Goal: Information Seeking & Learning: Learn about a topic

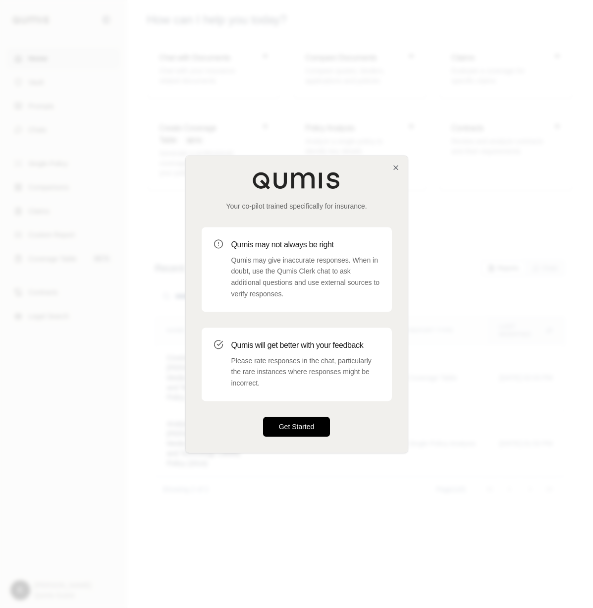
click at [285, 438] on div "Your co-pilot trained specifically for insurance. Qumis may not always be right…" at bounding box center [297, 304] width 222 height 297
click at [285, 428] on button "Get Started" at bounding box center [296, 427] width 67 height 20
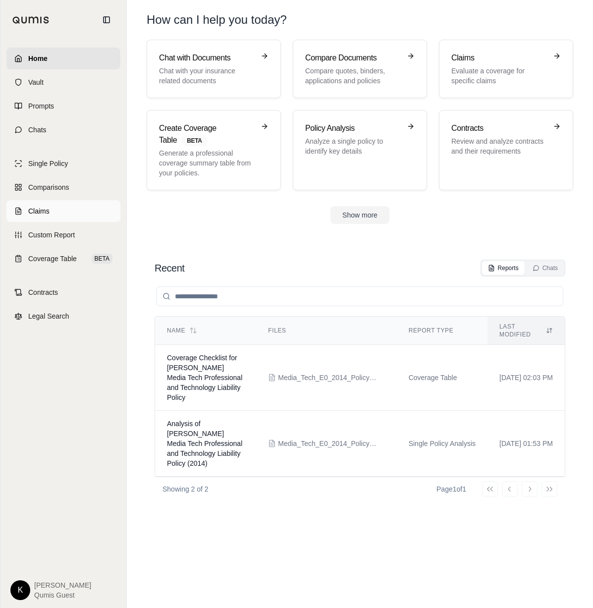
click at [44, 214] on span "Claims" at bounding box center [38, 211] width 21 height 10
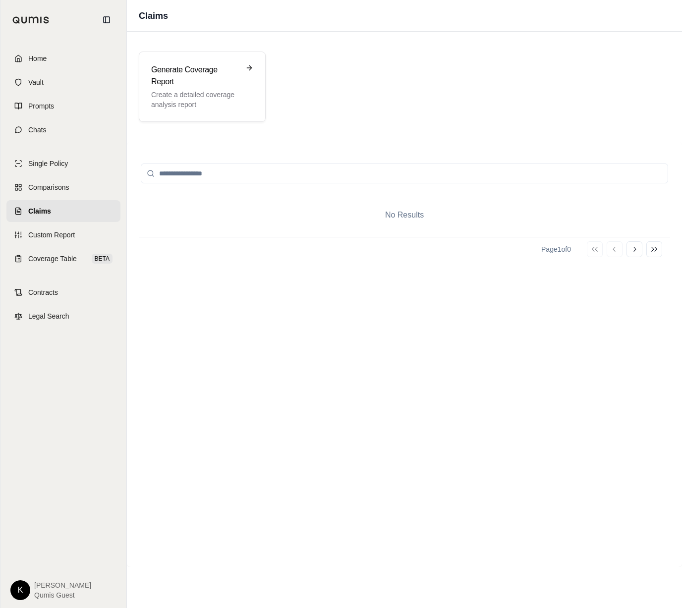
click at [316, 81] on div "Generate Coverage Report Create a detailed coverage analysis report" at bounding box center [404, 87] width 531 height 70
click at [193, 86] on h3 "Generate Coverage Report" at bounding box center [195, 76] width 88 height 24
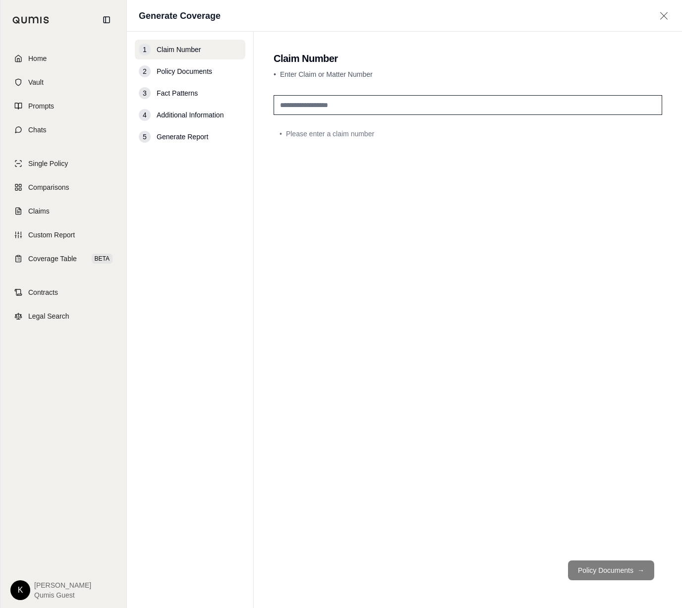
click at [337, 110] on input "text" at bounding box center [468, 105] width 388 height 20
type input "***"
click at [593, 587] on footer "Policy Documents →" at bounding box center [468, 570] width 388 height 36
click at [593, 577] on button "Policy Documents →" at bounding box center [611, 570] width 86 height 20
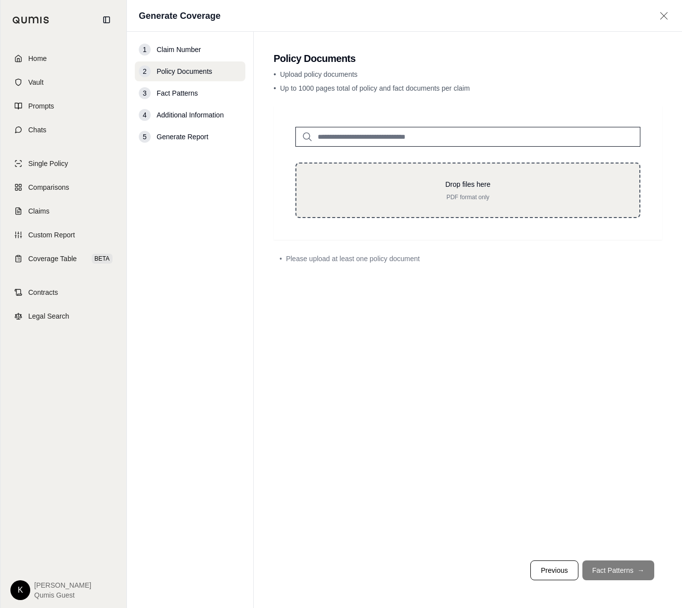
click at [378, 188] on p "Drop files here" at bounding box center [467, 184] width 311 height 10
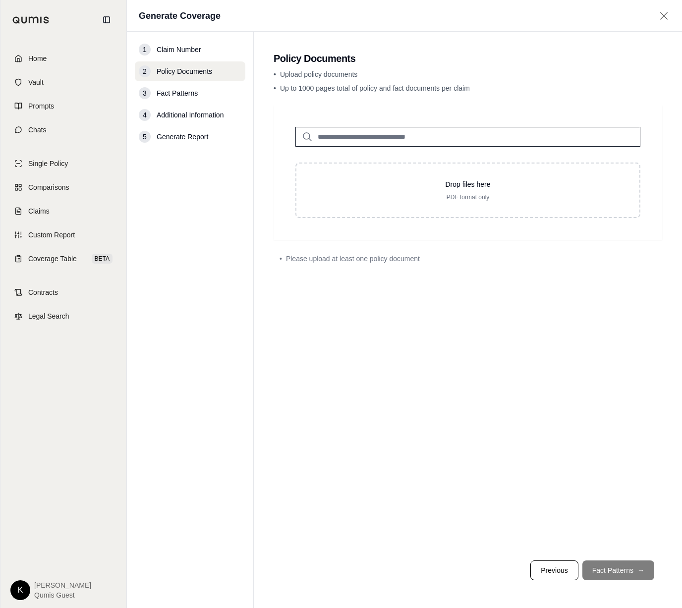
type input "**********"
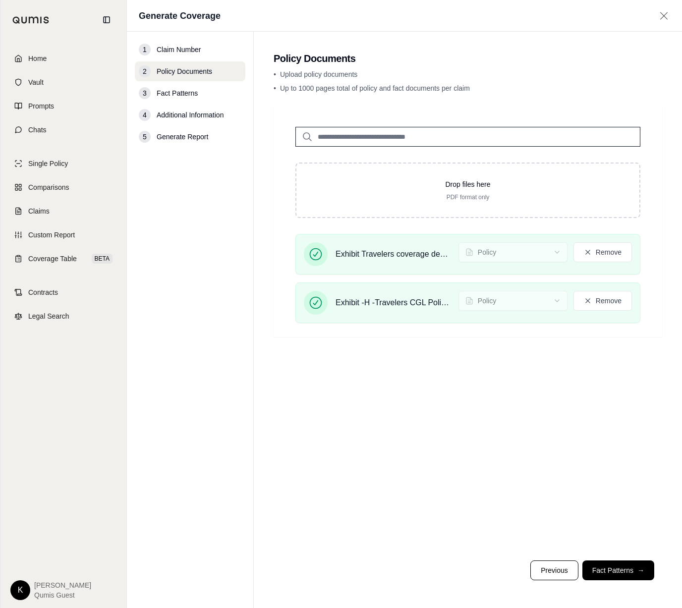
click at [593, 573] on button "Fact Patterns →" at bounding box center [618, 570] width 72 height 20
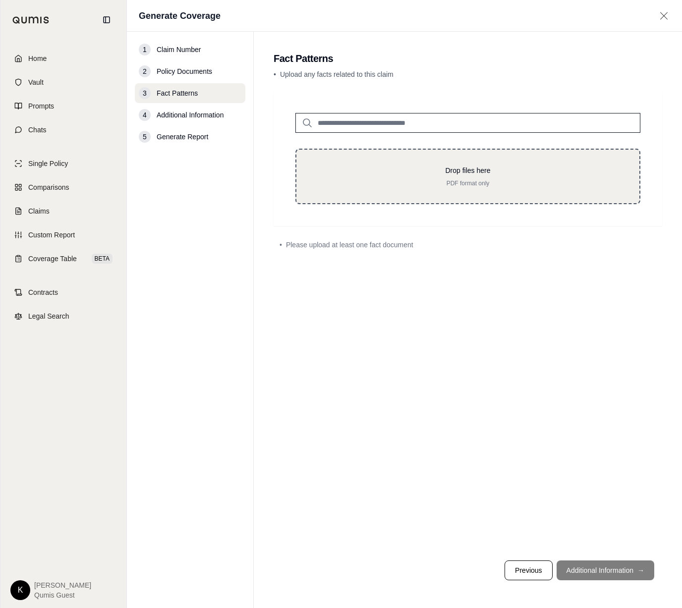
click at [427, 168] on p "Drop files here" at bounding box center [467, 170] width 311 height 10
type input "**********"
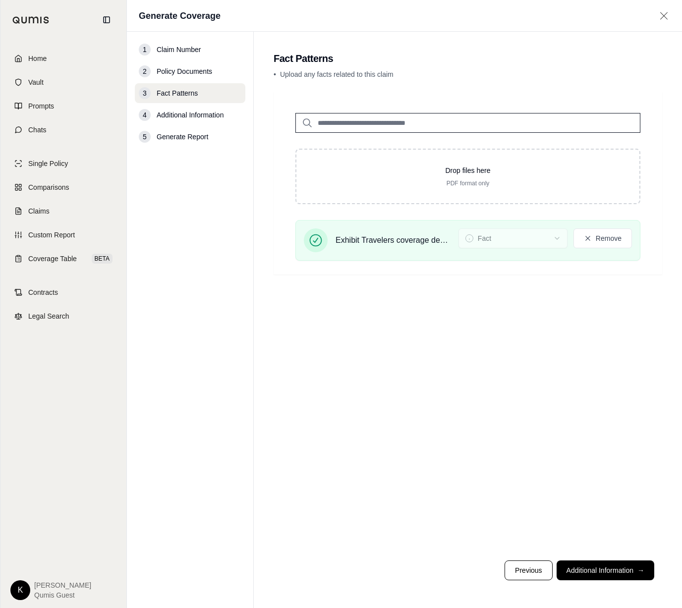
click at [192, 73] on span "Policy Documents" at bounding box center [184, 71] width 55 height 10
click at [533, 565] on button "Previous" at bounding box center [528, 570] width 48 height 20
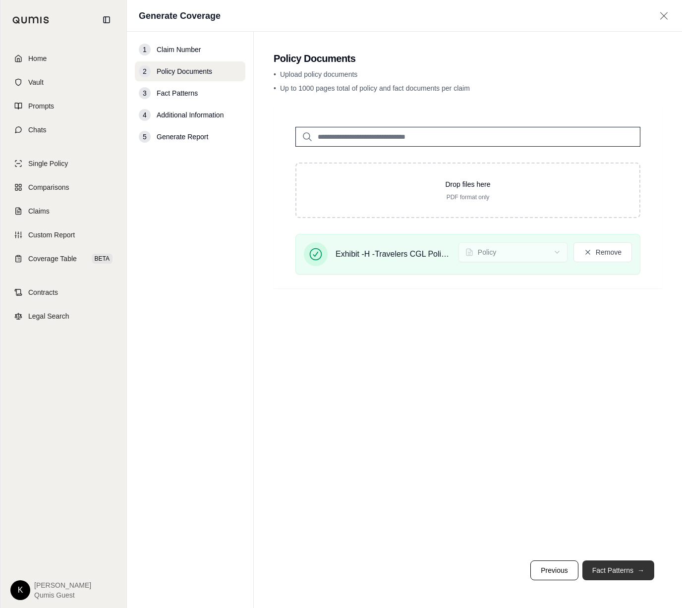
click at [593, 569] on button "Fact Patterns →" at bounding box center [618, 570] width 72 height 20
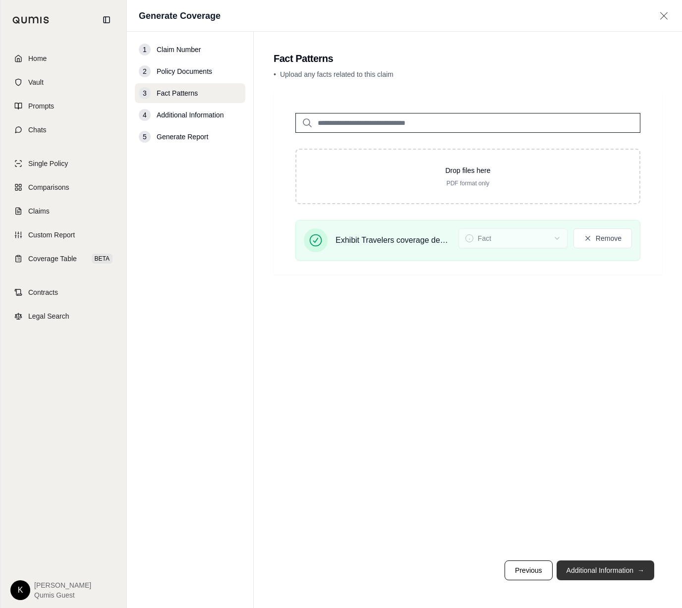
click at [593, 567] on button "Additional Information →" at bounding box center [605, 570] width 98 height 20
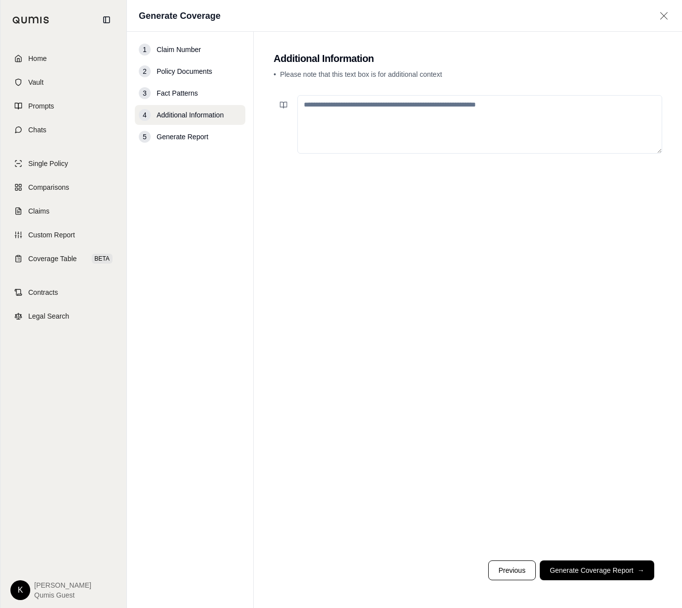
click at [593, 563] on button "Generate Coverage Report →" at bounding box center [597, 570] width 114 height 20
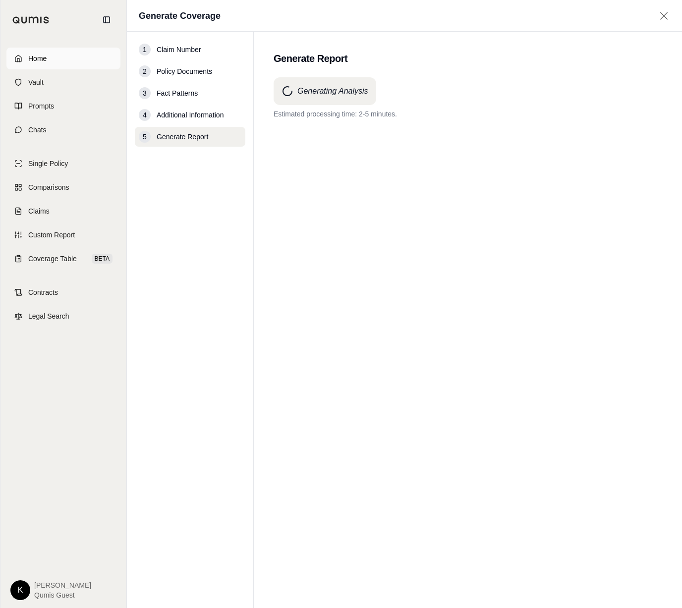
click at [27, 60] on link "Home" at bounding box center [63, 59] width 114 height 22
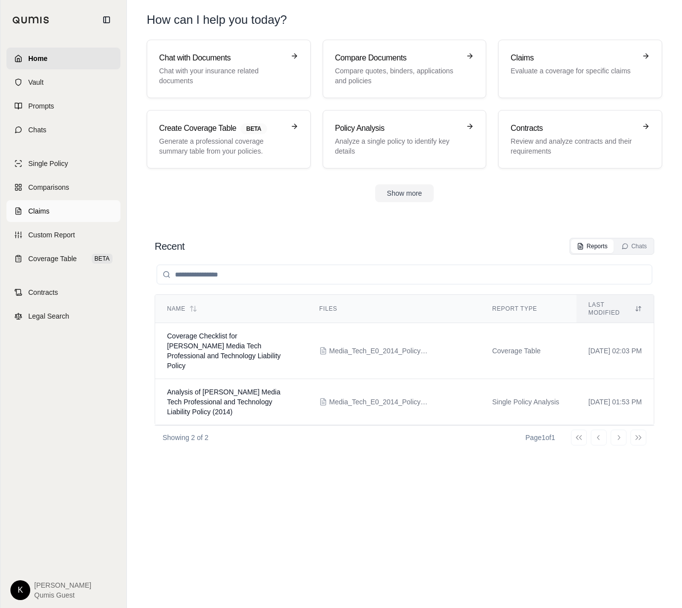
click at [55, 210] on link "Claims" at bounding box center [63, 211] width 114 height 22
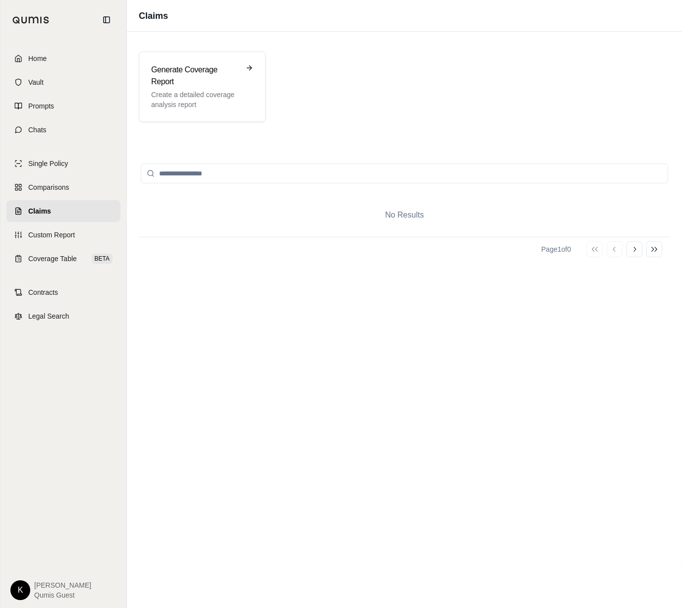
click at [41, 212] on span "Claims" at bounding box center [39, 211] width 23 height 10
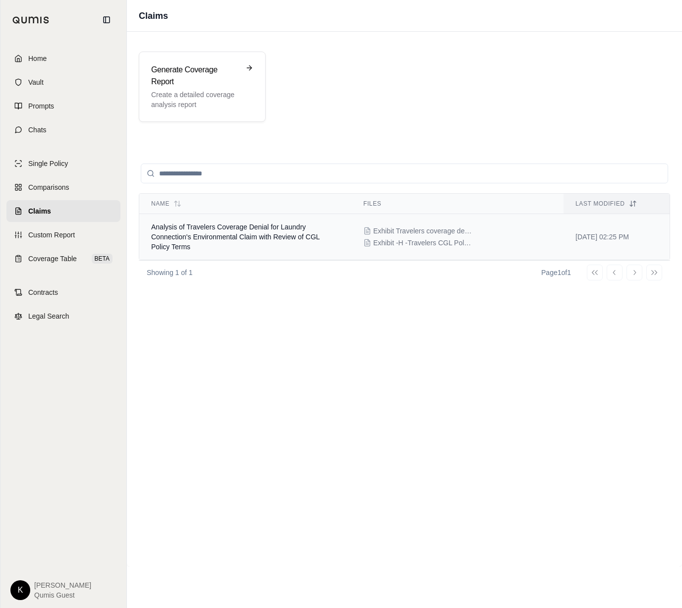
click at [205, 230] on span "Analysis of Travelers Coverage Denial for Laundry Connection's Environmental Cl…" at bounding box center [235, 237] width 168 height 28
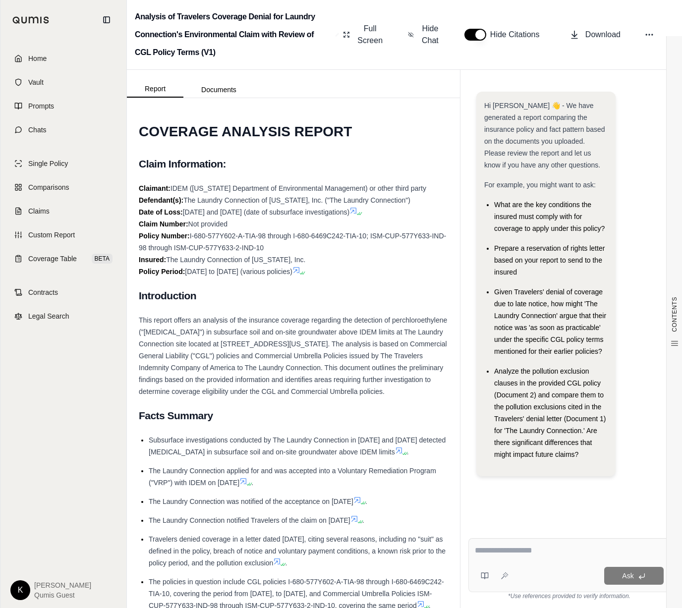
click at [361, 213] on icon at bounding box center [358, 214] width 6 height 6
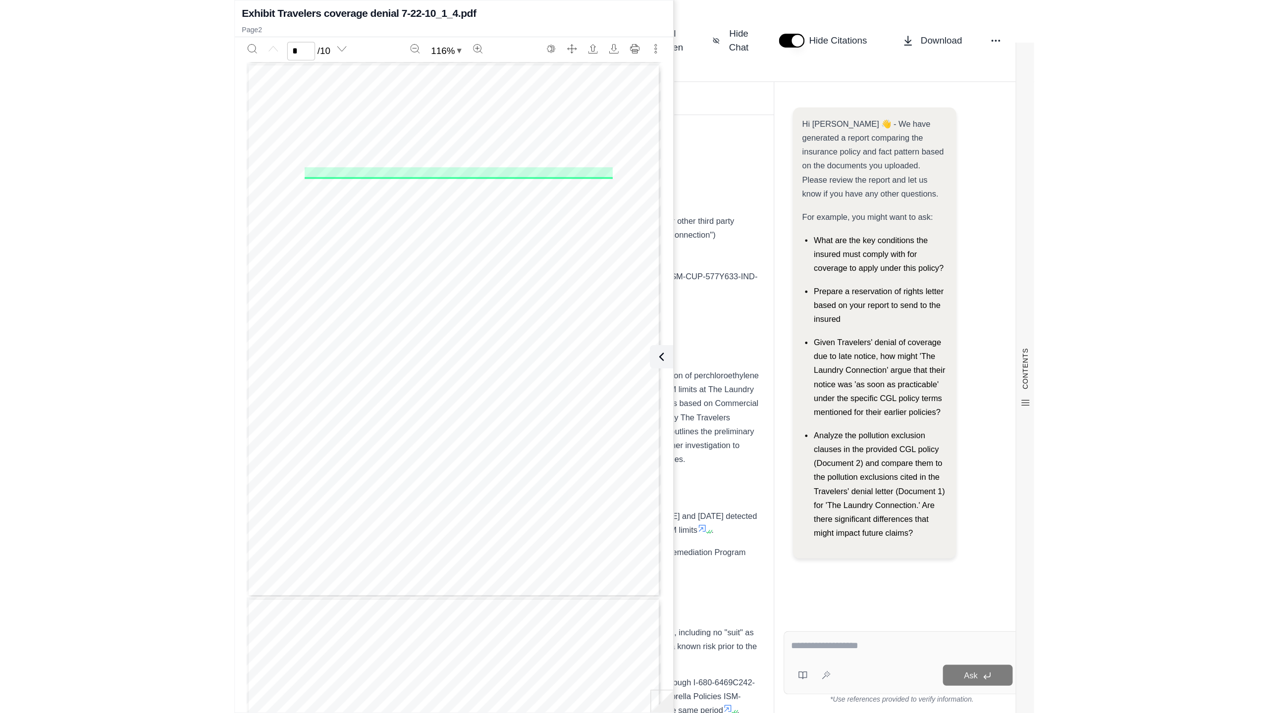
scroll to position [455, 0]
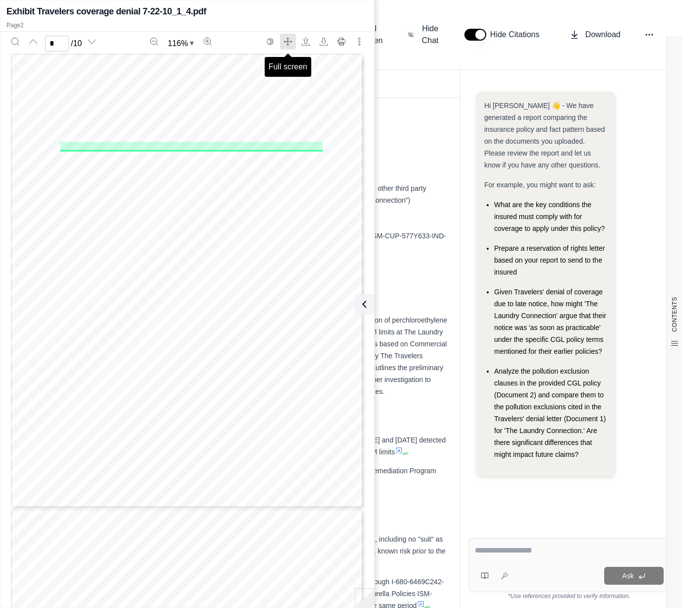
click at [282, 43] on button "Full screen" at bounding box center [288, 42] width 16 height 16
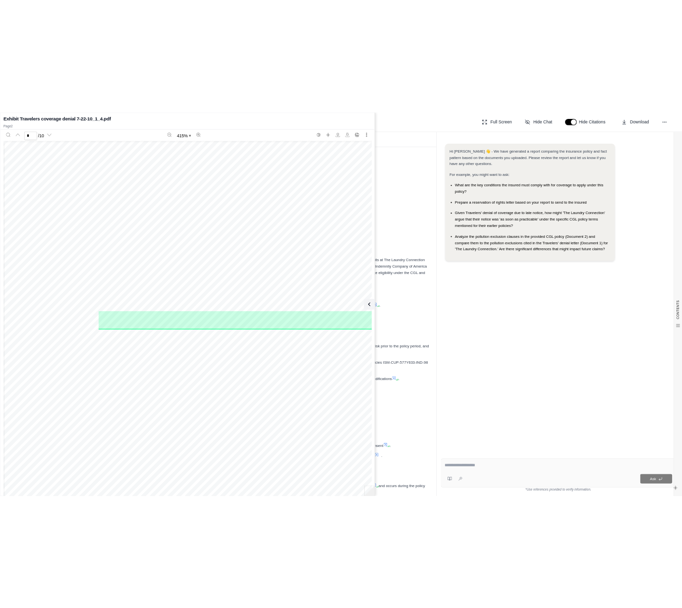
scroll to position [1624, 0]
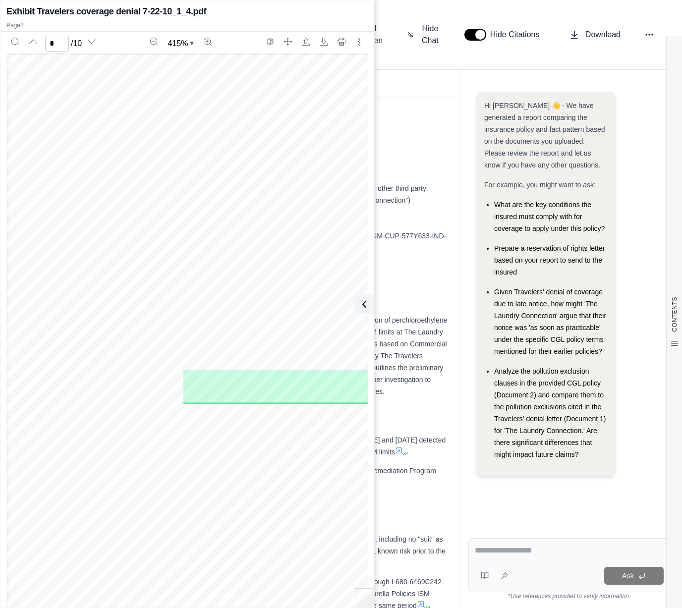
type input "*"
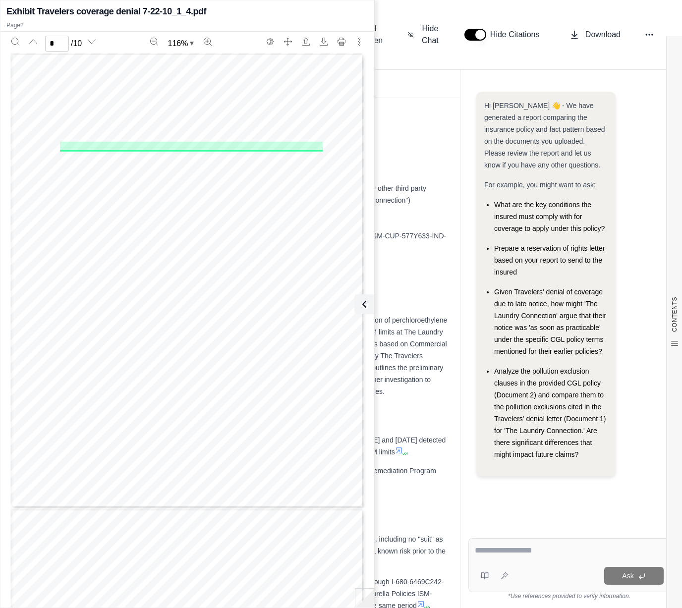
click at [366, 304] on icon at bounding box center [362, 304] width 12 height 12
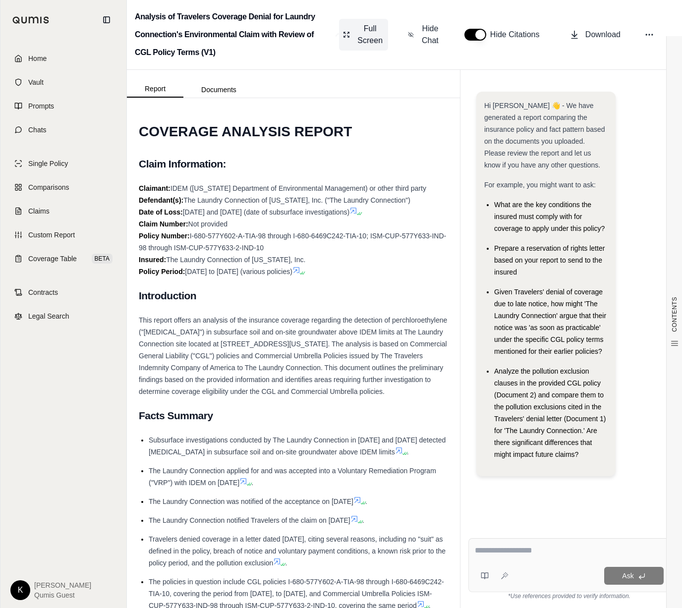
click at [375, 37] on span "Full Screen" at bounding box center [370, 35] width 28 height 24
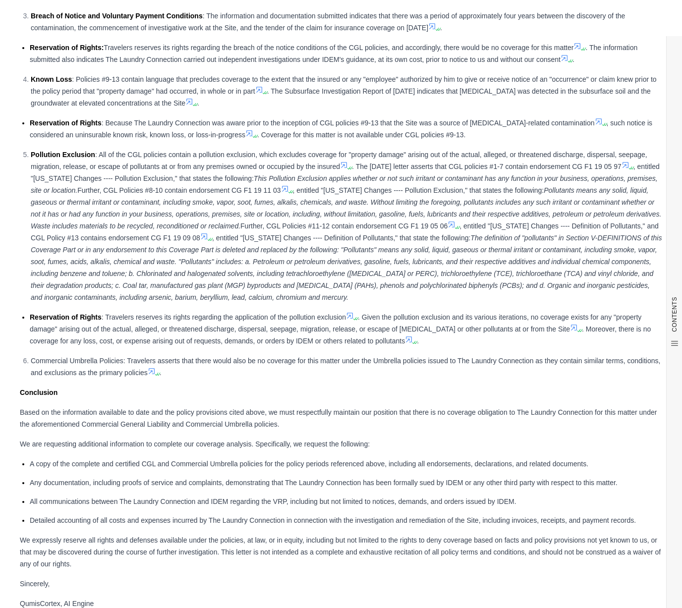
scroll to position [3070, 0]
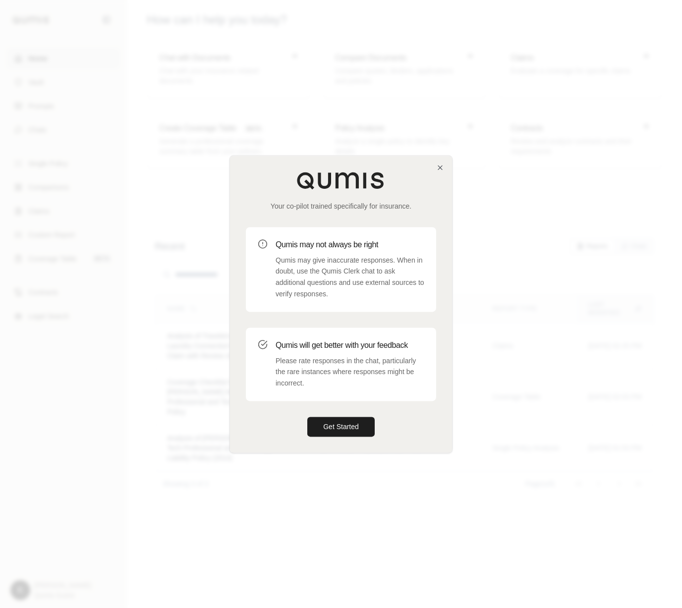
click at [334, 439] on div "Your co-pilot trained specifically for insurance. Qumis may not always be right…" at bounding box center [341, 304] width 222 height 297
click at [334, 436] on button "Get Started" at bounding box center [340, 427] width 67 height 20
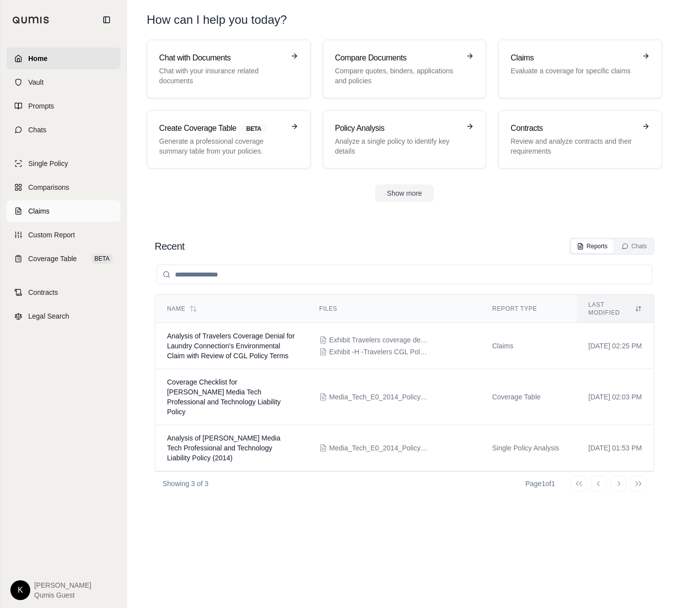
click at [59, 215] on link "Claims" at bounding box center [63, 211] width 114 height 22
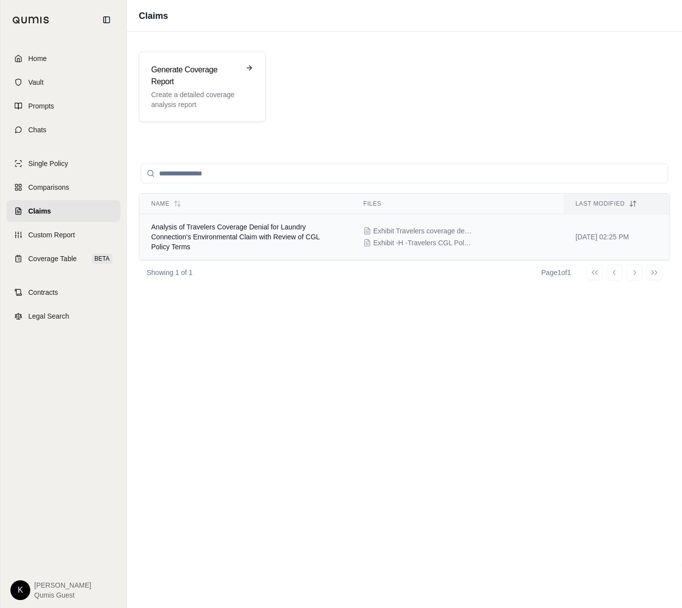
click at [204, 222] on td "Analysis of Travelers Coverage Denial for Laundry Connection's Environmental Cl…" at bounding box center [245, 237] width 212 height 46
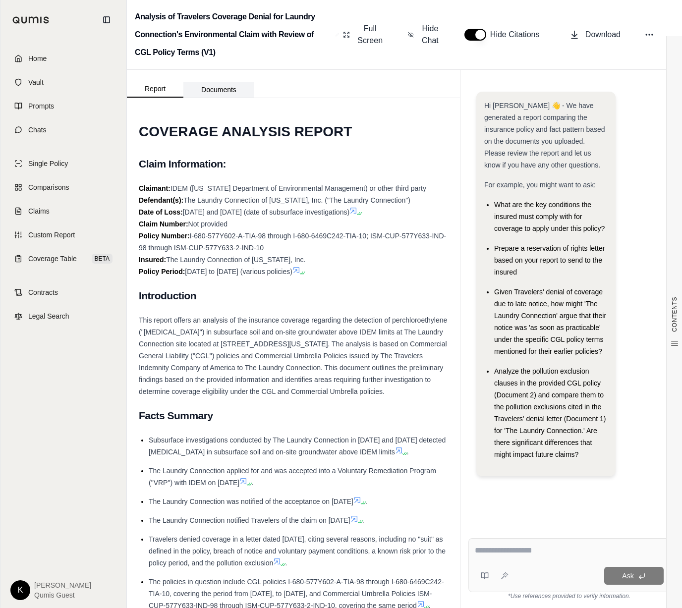
click at [220, 88] on button "Documents" at bounding box center [218, 90] width 71 height 16
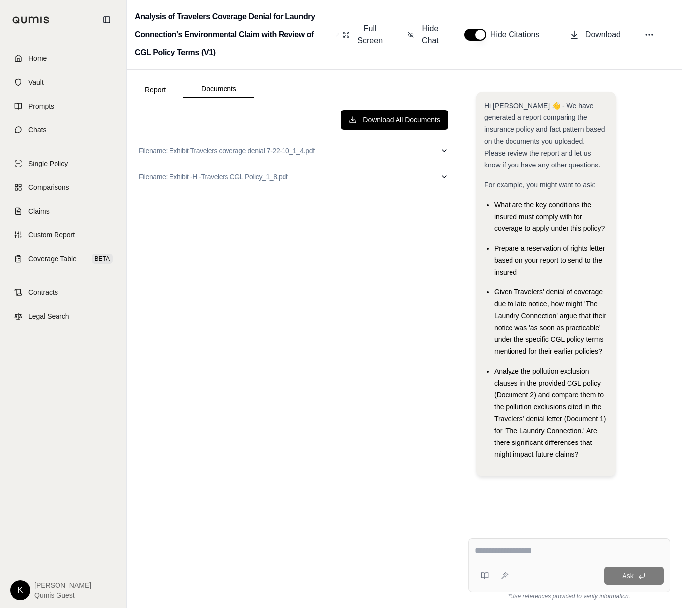
click at [441, 152] on icon "button" at bounding box center [444, 151] width 8 height 8
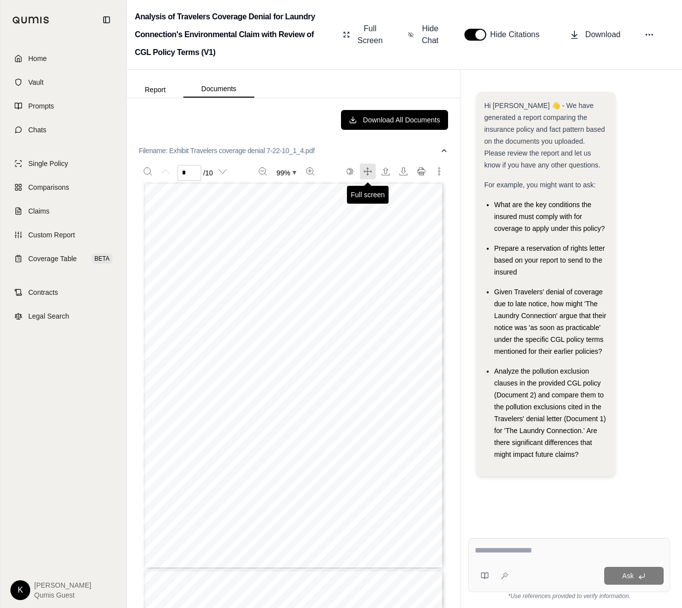
click at [364, 170] on icon "Full screen" at bounding box center [364, 171] width 1 height 2
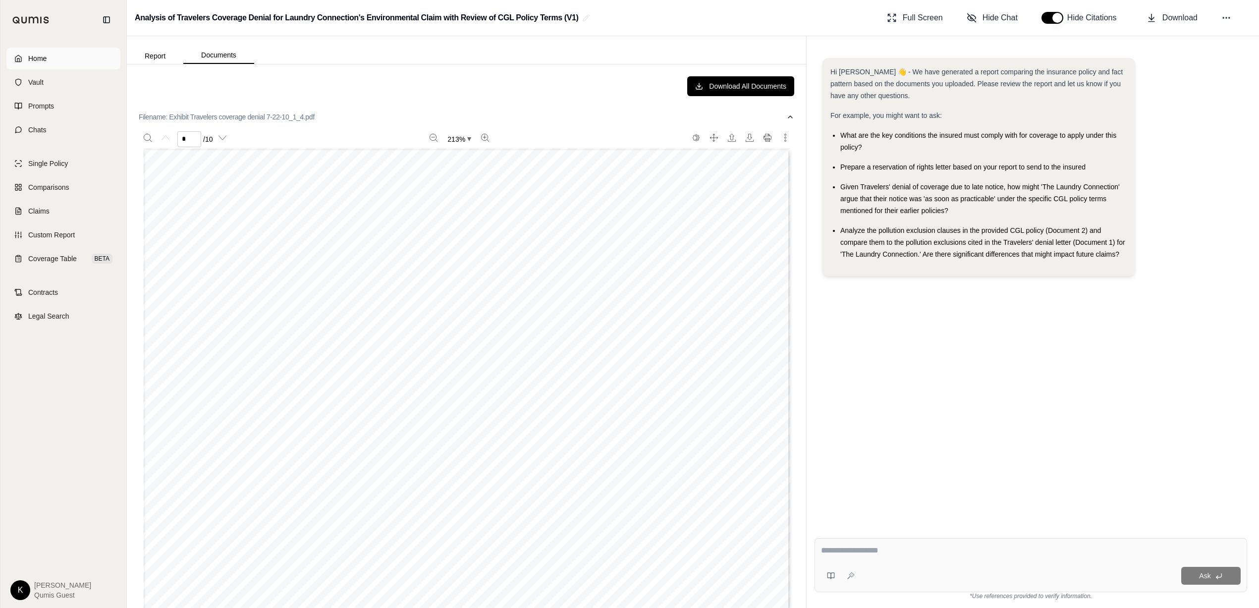
click at [29, 57] on span "Home" at bounding box center [37, 59] width 18 height 10
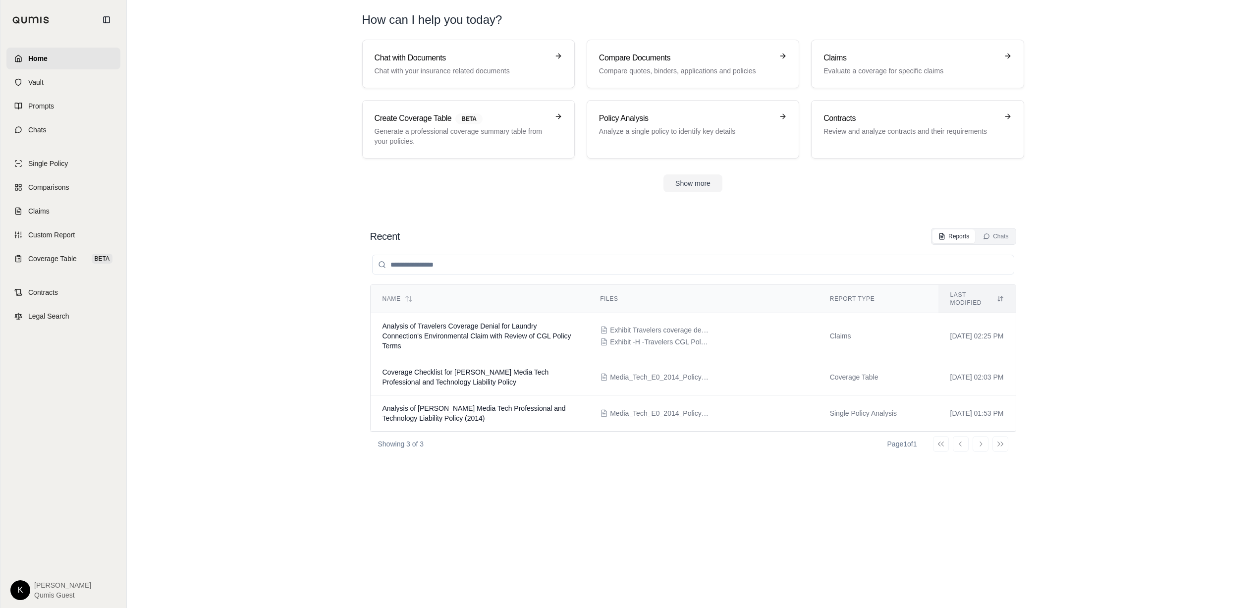
click at [509, 488] on div "Name Files Report Type Last modified Analysis of Travelers Coverage Denial for …" at bounding box center [693, 416] width 646 height 343
click at [35, 209] on span "Claims" at bounding box center [38, 211] width 21 height 10
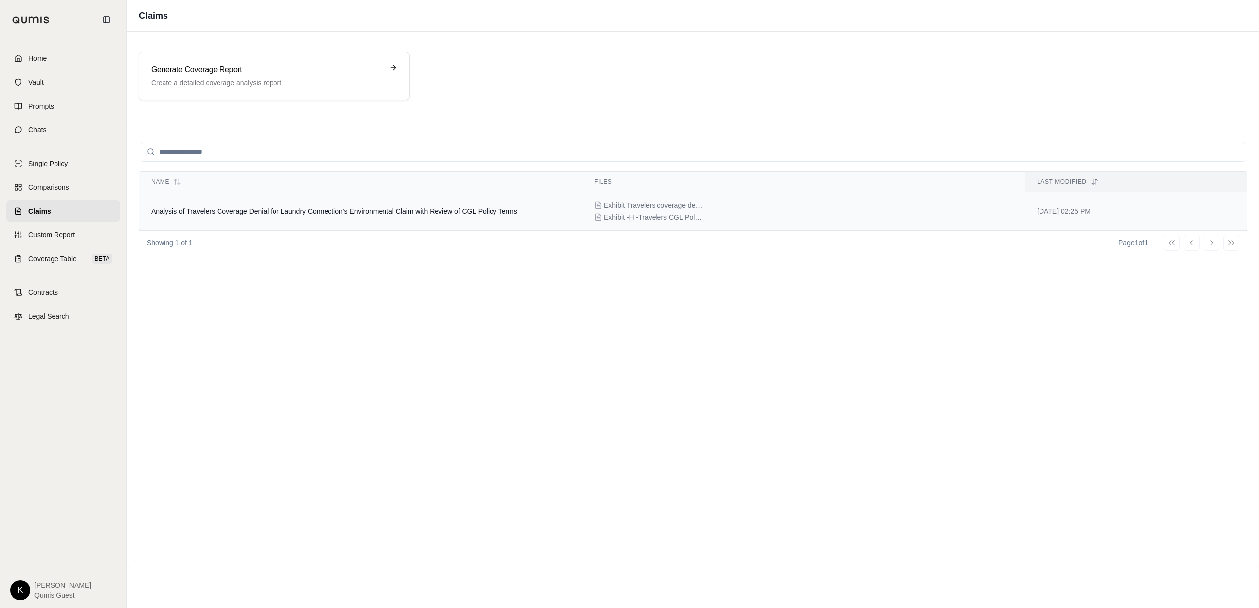
click at [368, 208] on span "Analysis of Travelers Coverage Denial for Laundry Connection's Environmental Cl…" at bounding box center [334, 211] width 366 height 8
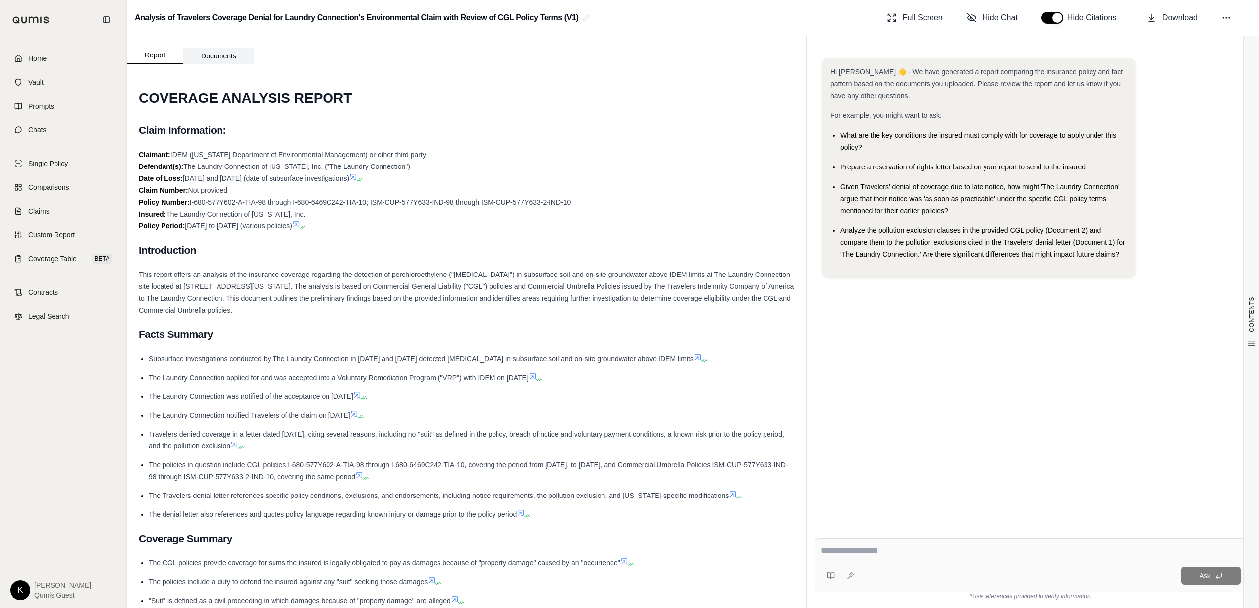
click at [224, 53] on button "Documents" at bounding box center [218, 56] width 71 height 16
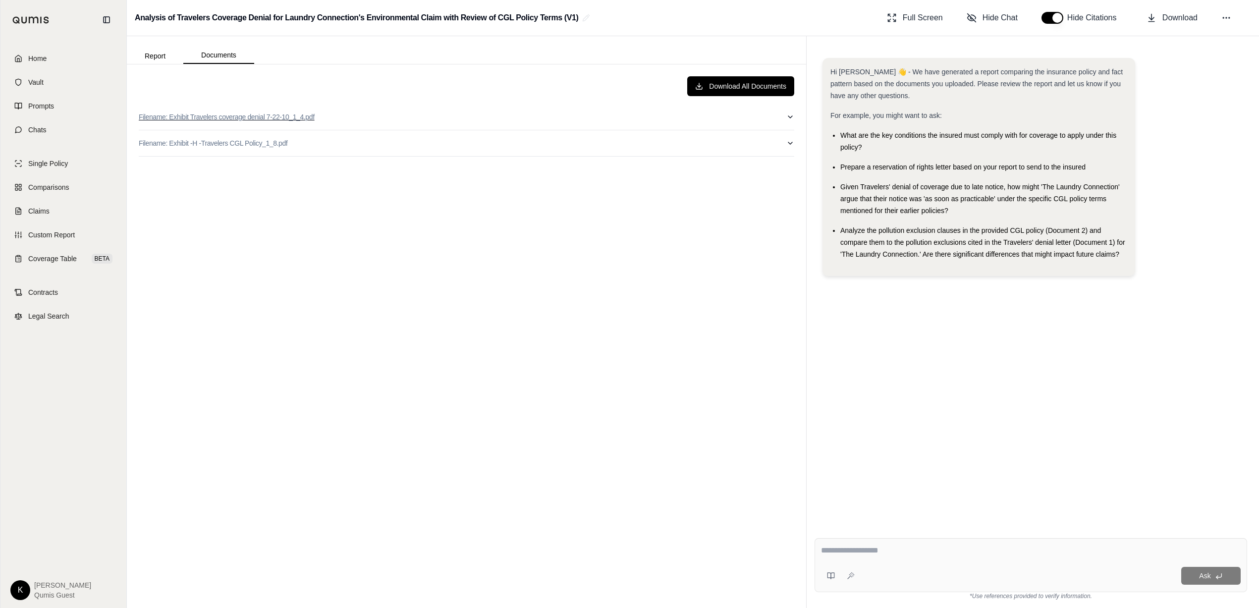
click at [681, 117] on icon "button" at bounding box center [790, 117] width 8 height 8
click at [681, 136] on icon "Full screen" at bounding box center [714, 137] width 0 height 7
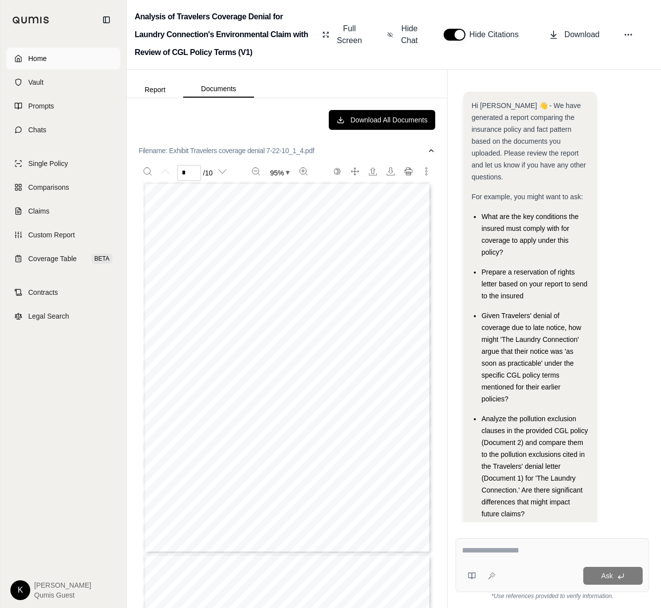
click at [65, 56] on link "Home" at bounding box center [63, 59] width 114 height 22
